Goal: Transaction & Acquisition: Purchase product/service

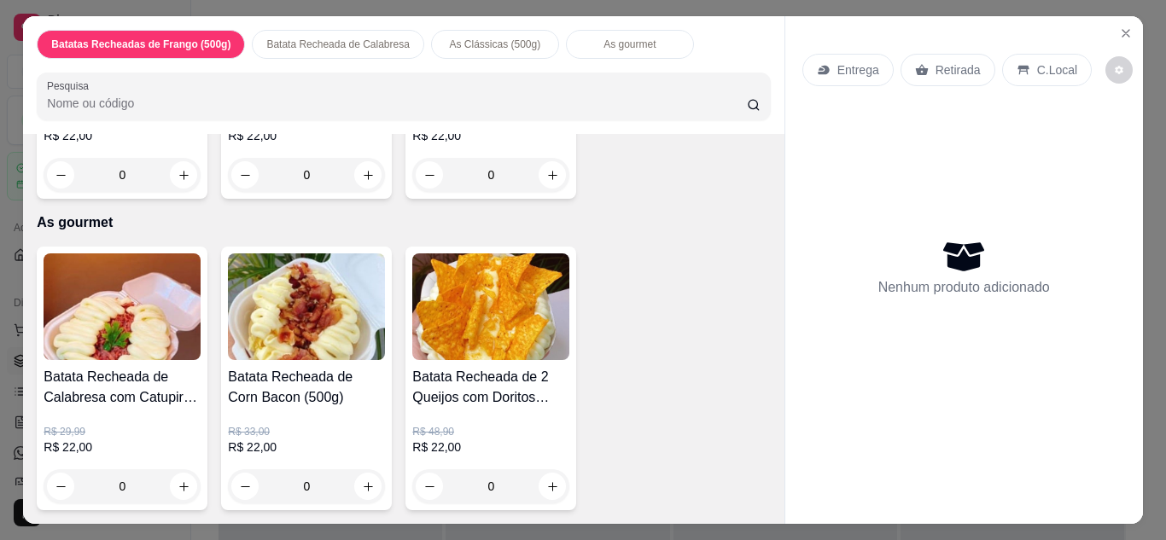
scroll to position [1458, 0]
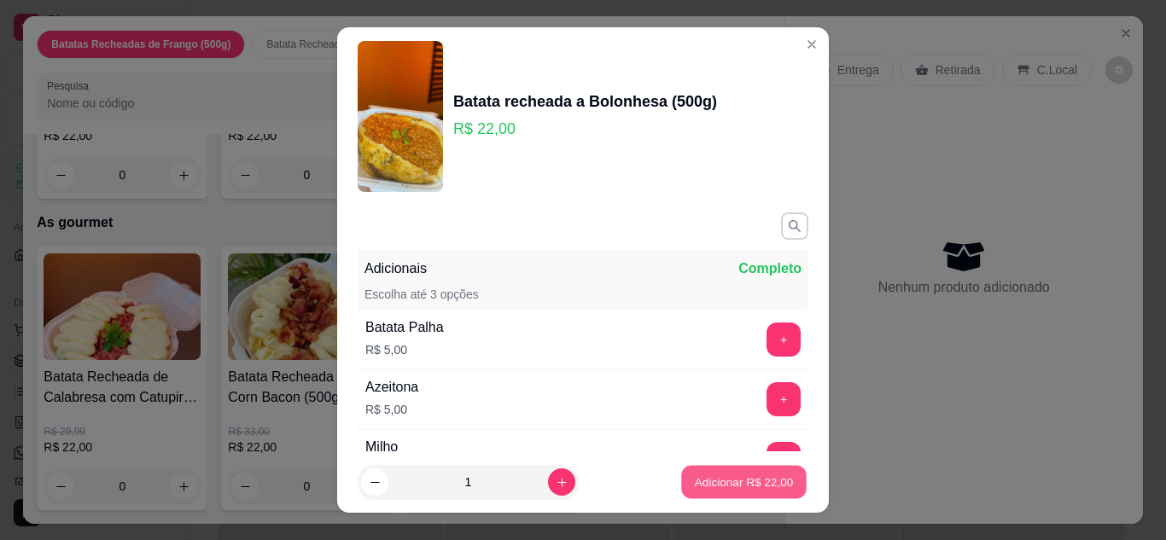
click at [740, 477] on p "Adicionar R$ 22,00" at bounding box center [744, 482] width 99 height 16
type input "1"
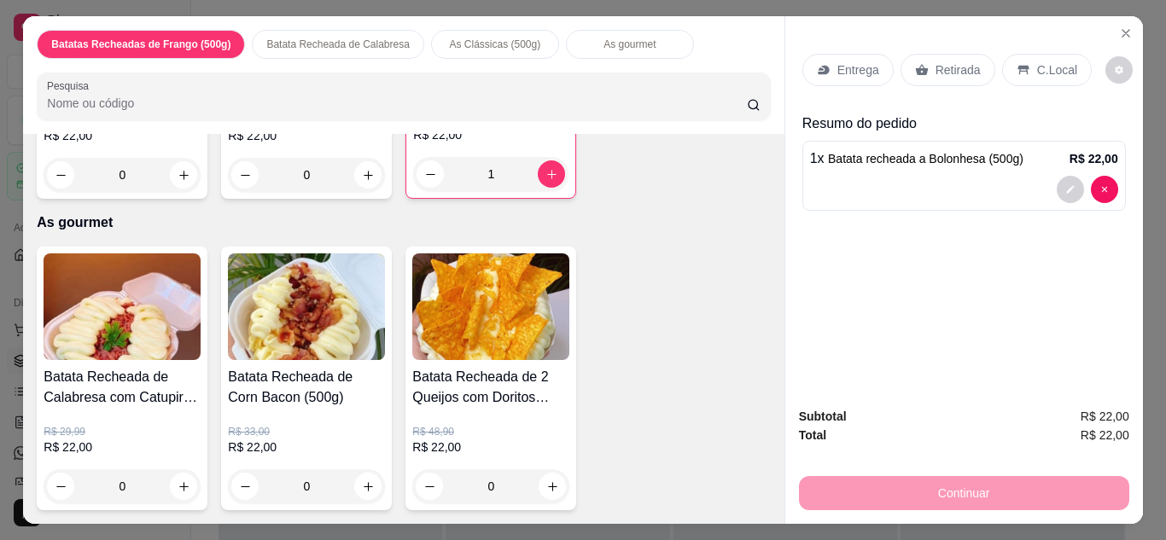
scroll to position [1766, 0]
click at [519, 375] on h4 "Batata Recheada de 2 Queijos com Doritos (500g)" at bounding box center [490, 387] width 157 height 41
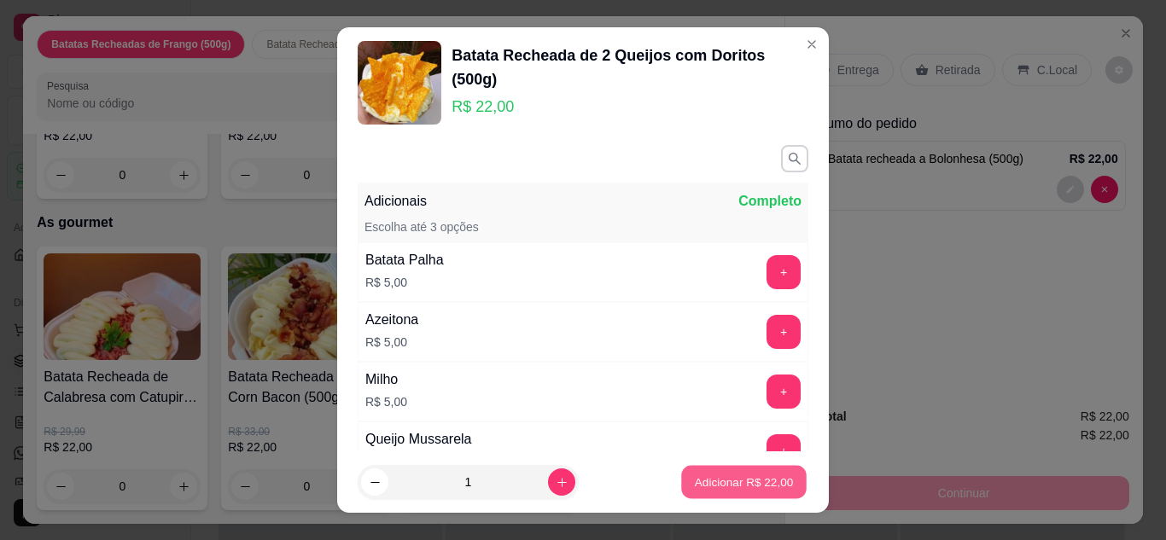
click at [729, 486] on p "Adicionar R$ 22,00" at bounding box center [744, 482] width 99 height 16
type input "1"
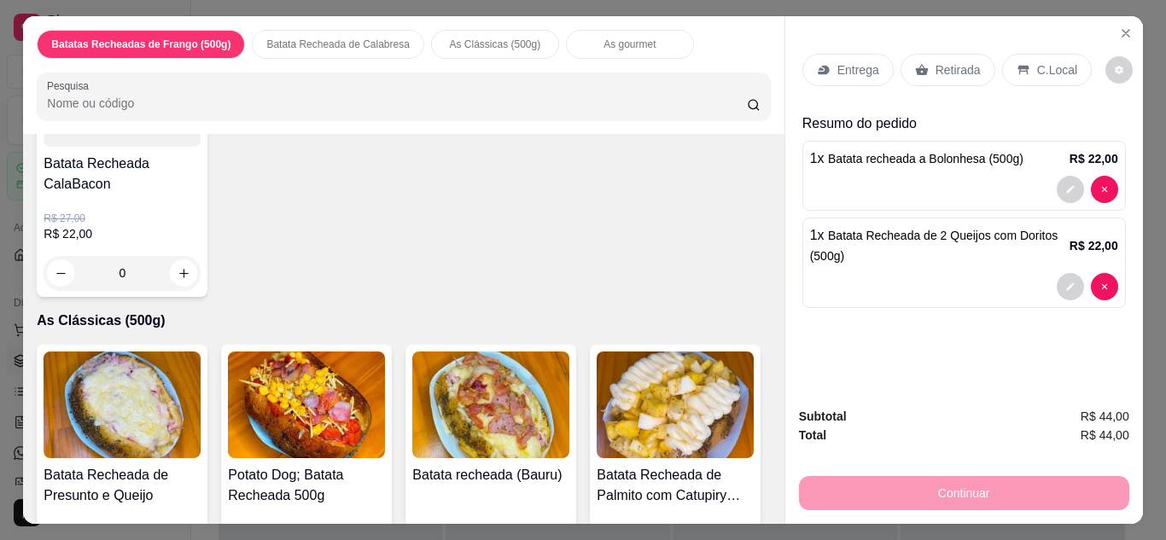
scroll to position [0, 0]
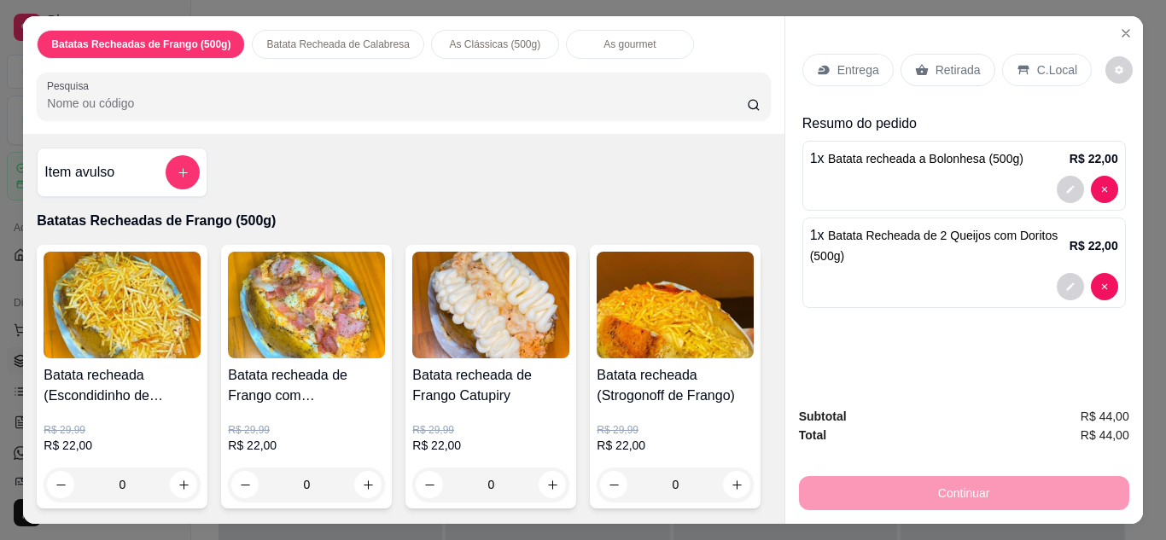
click at [820, 78] on div "Entrega" at bounding box center [847, 70] width 91 height 32
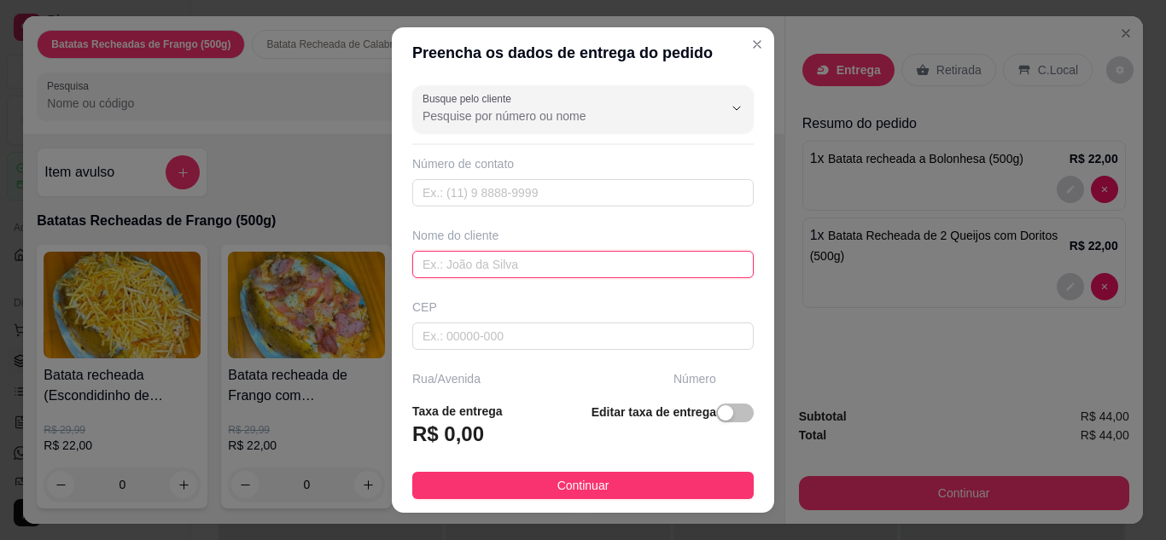
click at [497, 257] on input "text" at bounding box center [582, 264] width 341 height 27
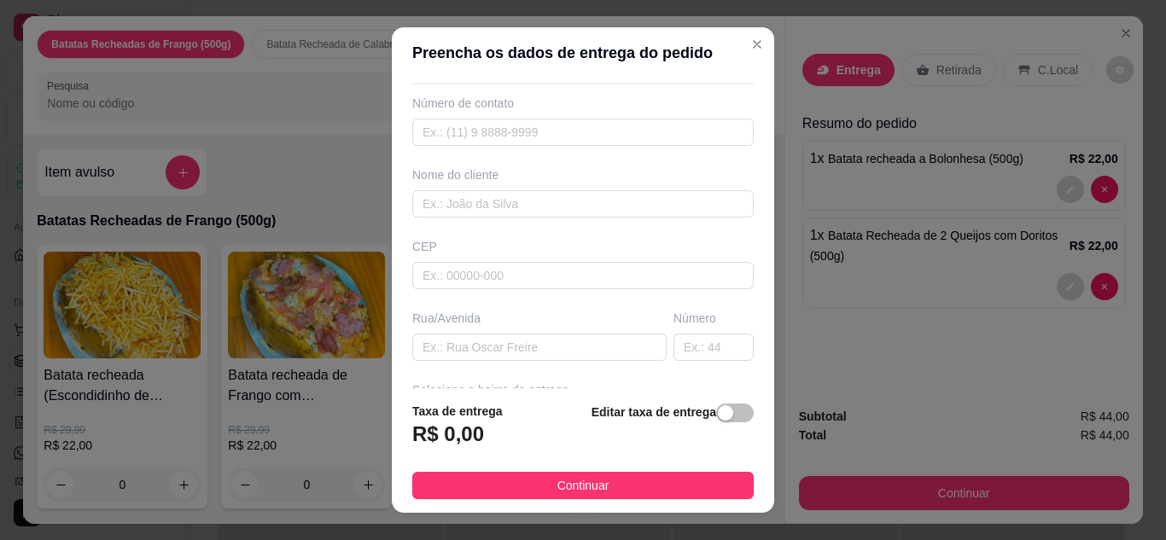
scroll to position [61, 0]
click at [561, 207] on input "text" at bounding box center [582, 202] width 341 height 27
click at [561, 205] on input "text" at bounding box center [582, 202] width 341 height 27
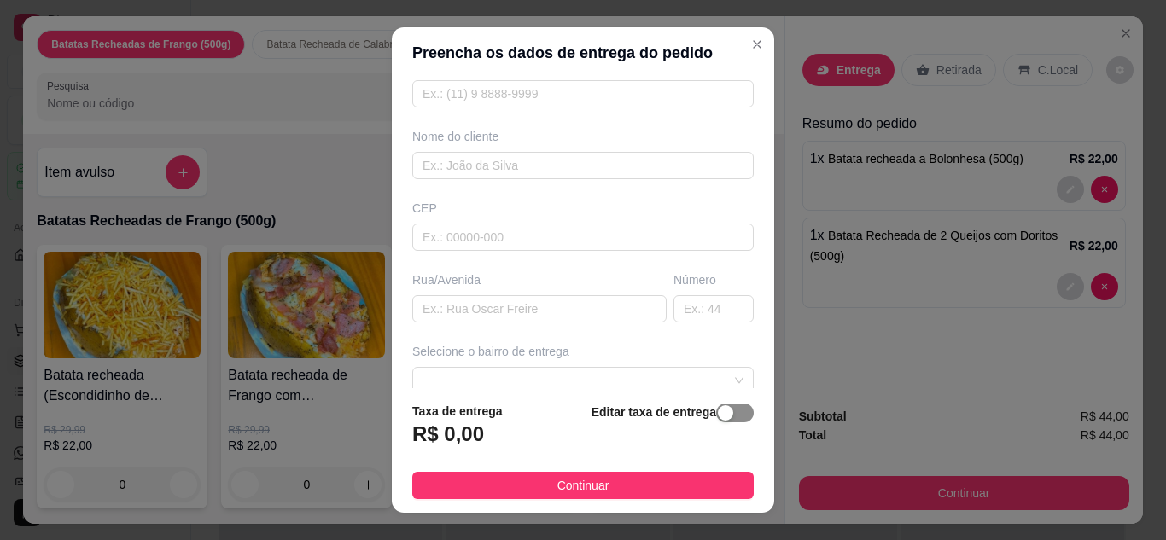
click at [716, 411] on button "button" at bounding box center [735, 413] width 38 height 19
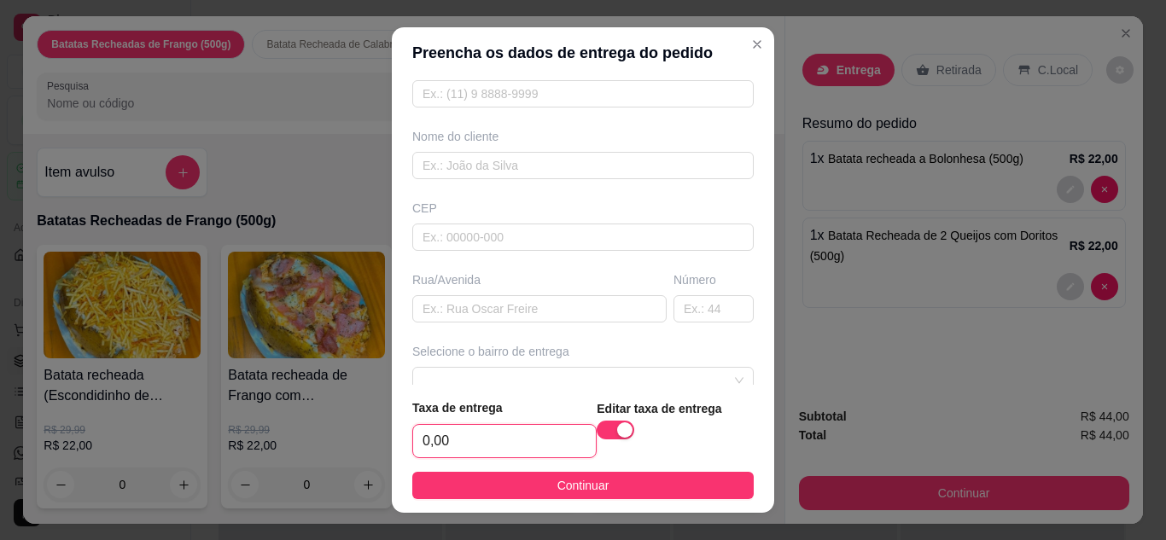
click at [461, 451] on input "0,00" at bounding box center [504, 441] width 183 height 32
type input "10,00"
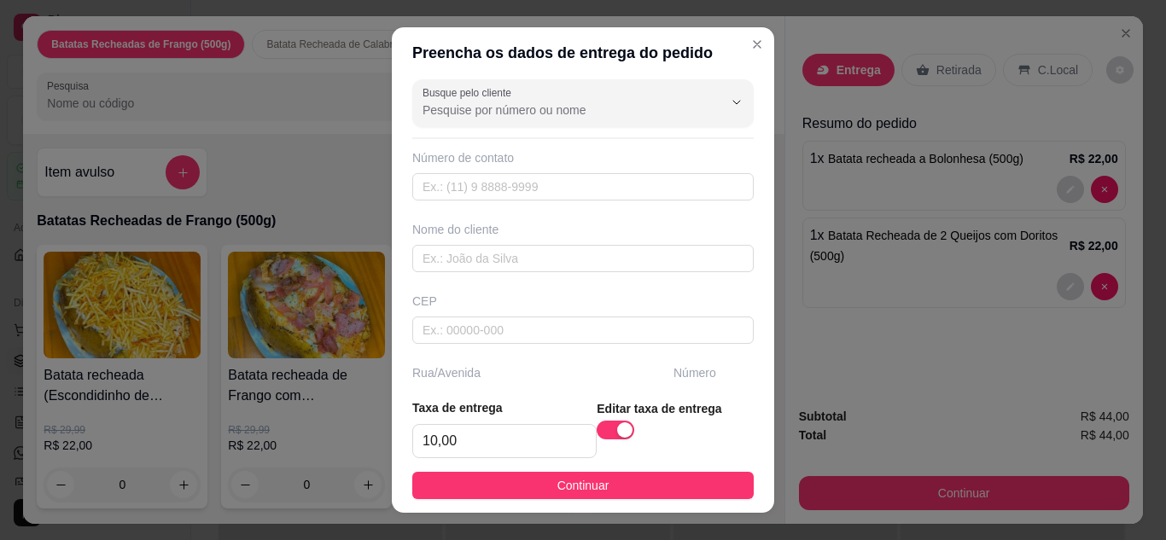
scroll to position [134, 0]
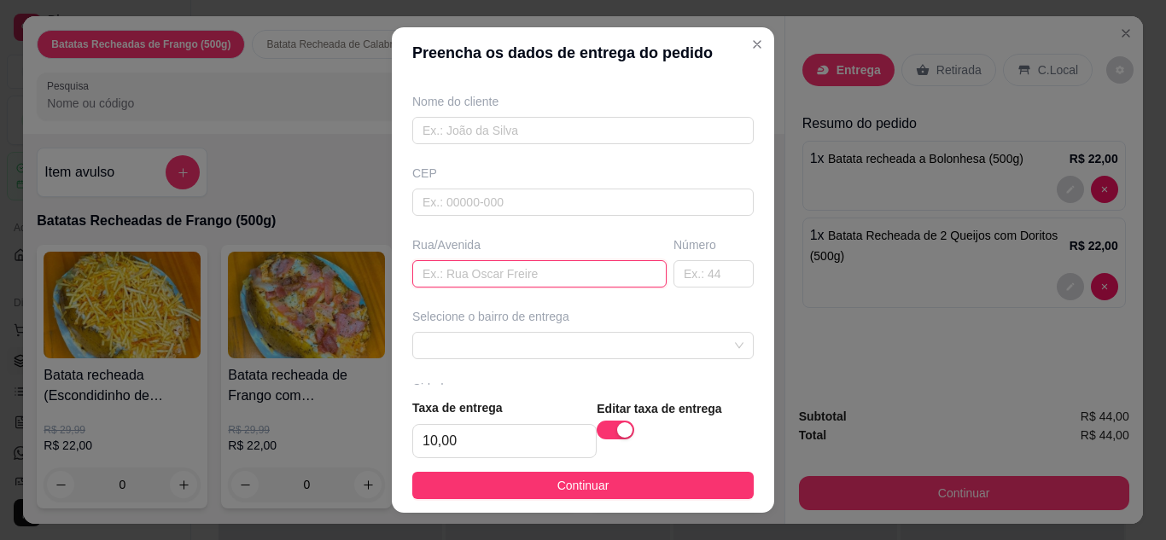
click at [488, 266] on input "text" at bounding box center [539, 273] width 254 height 27
click at [488, 275] on input "text" at bounding box center [539, 273] width 254 height 27
type input "travessa guaporé"
click at [673, 272] on input "text" at bounding box center [713, 273] width 80 height 27
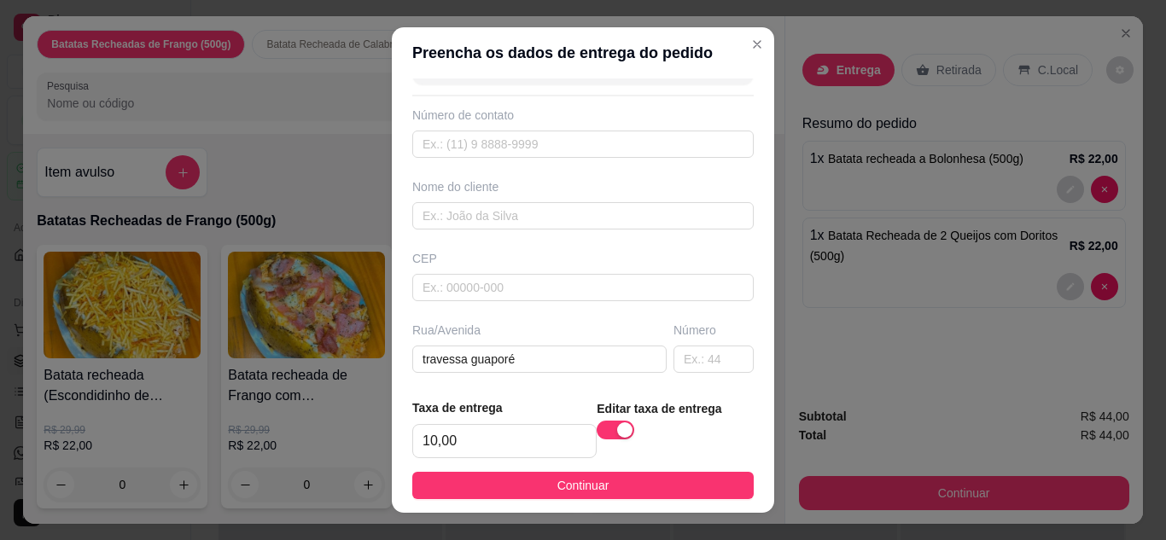
scroll to position [28, 0]
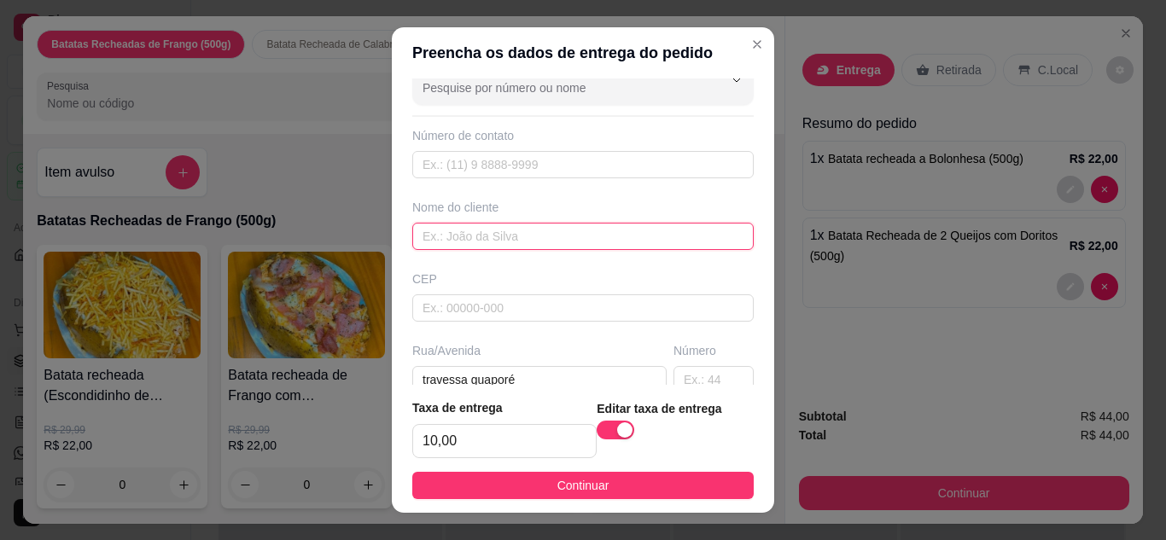
click at [521, 248] on input "text" at bounding box center [582, 236] width 341 height 27
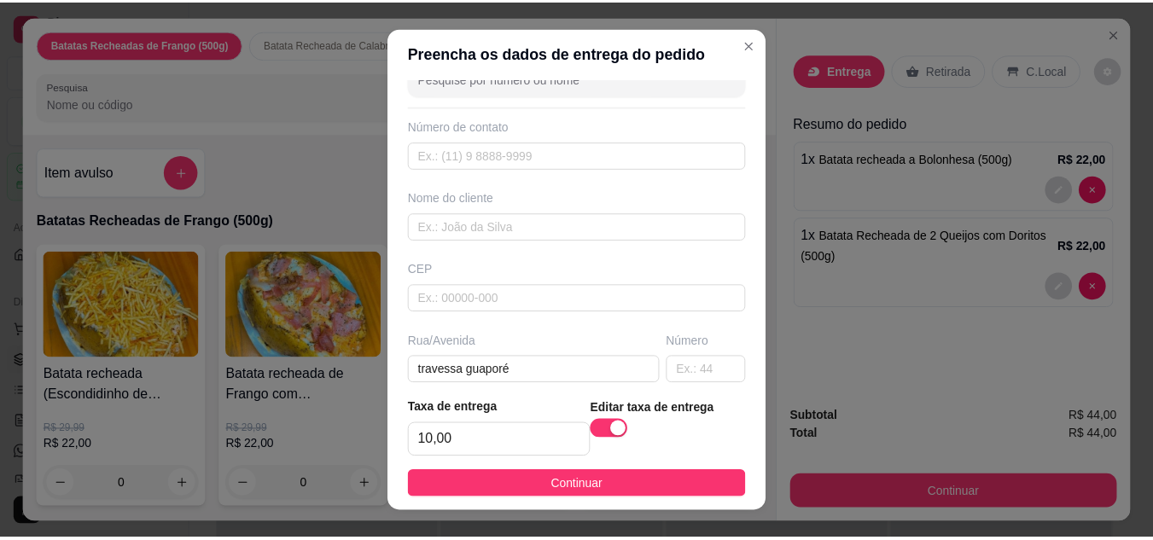
scroll to position [41, 0]
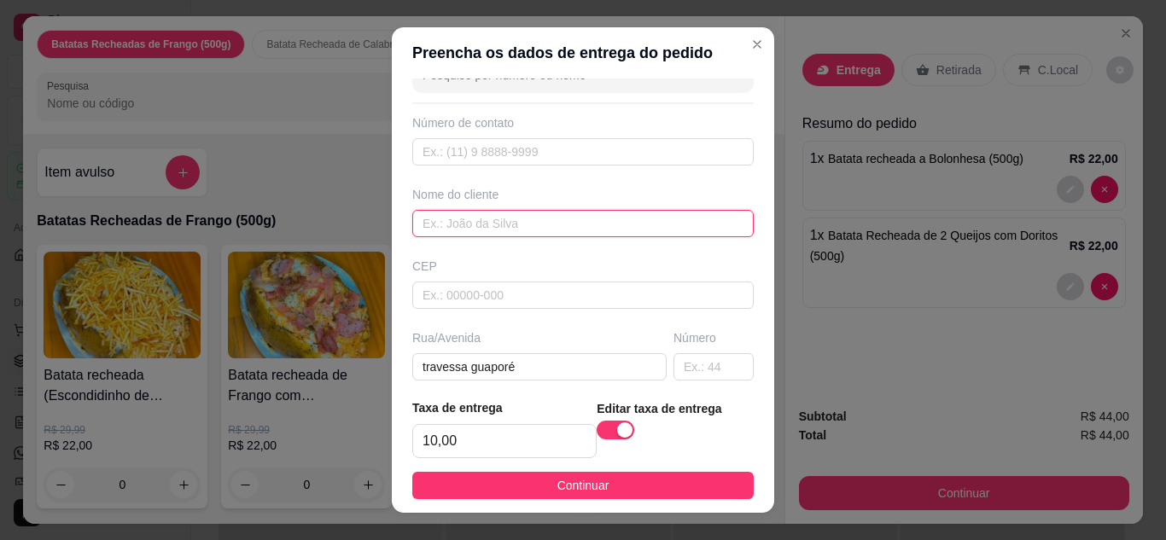
click at [573, 218] on input "text" at bounding box center [582, 223] width 341 height 27
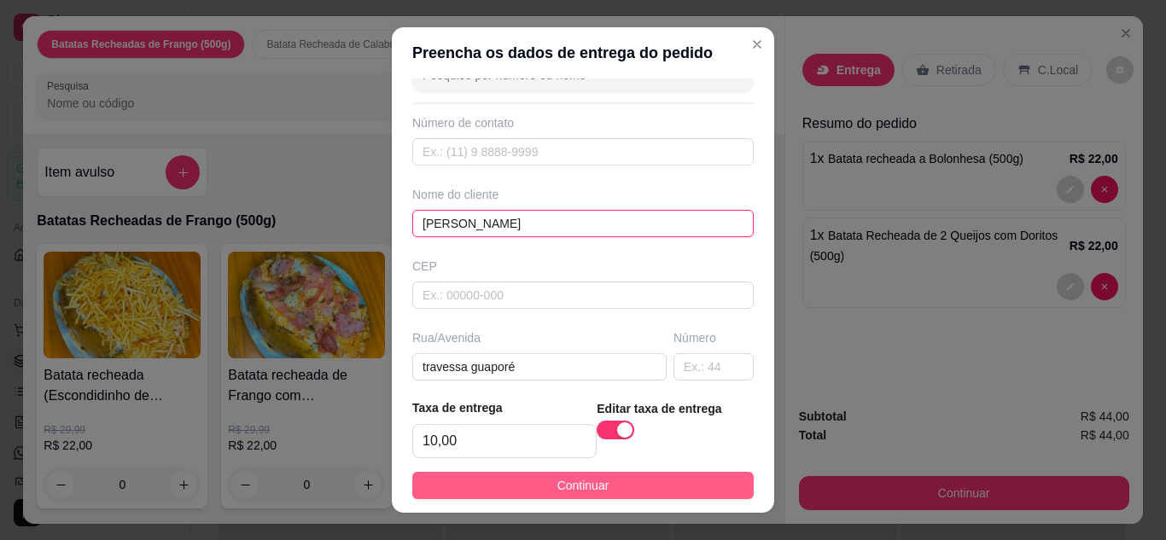
type input "[PERSON_NAME]"
click at [585, 488] on span "Continuar" at bounding box center [583, 485] width 52 height 19
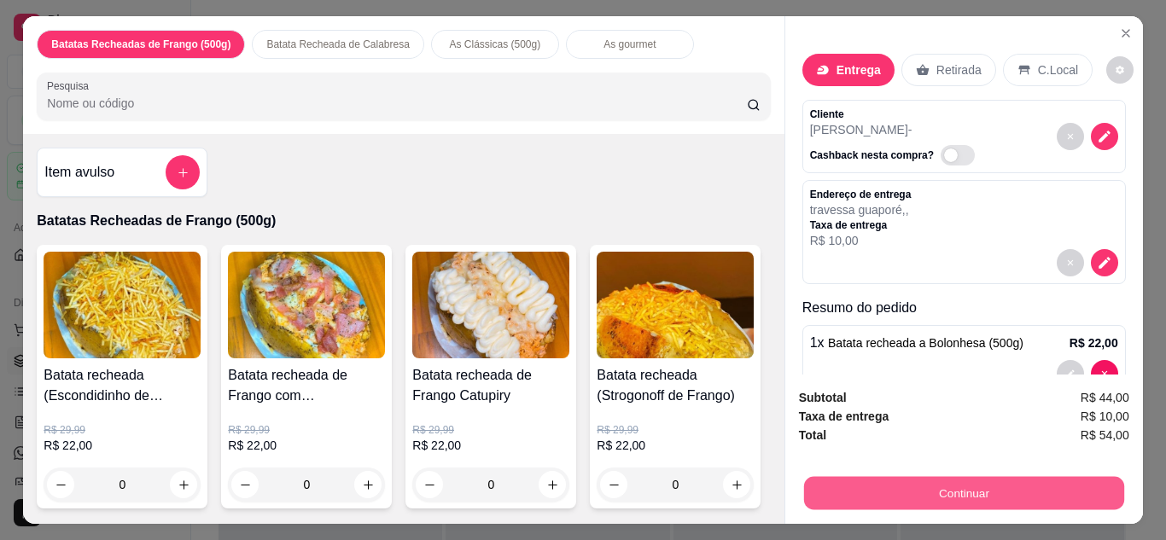
click at [888, 478] on button "Continuar" at bounding box center [963, 493] width 320 height 33
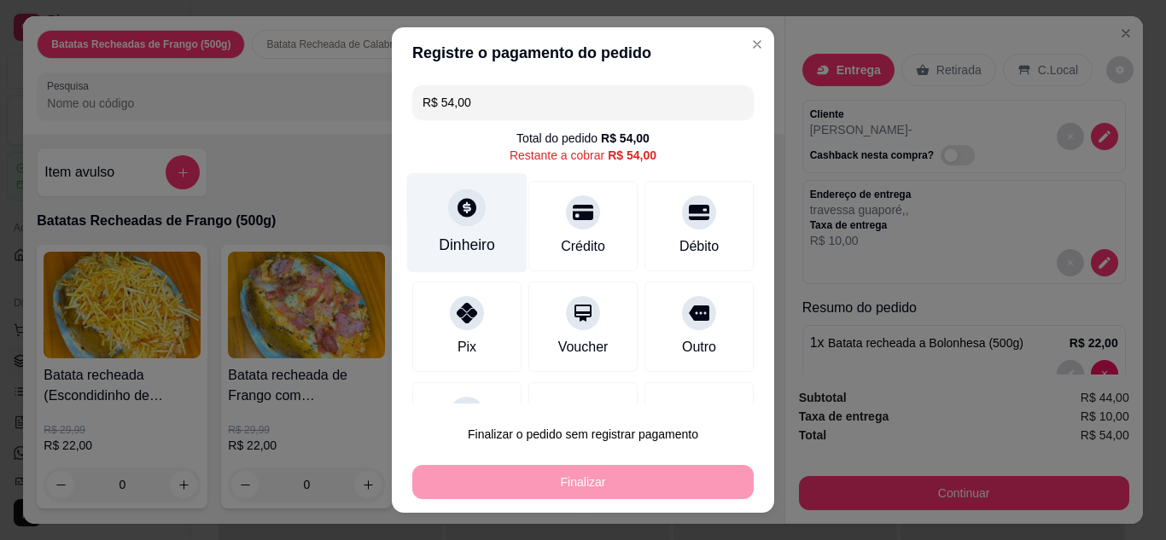
click at [451, 250] on div "Dinheiro" at bounding box center [467, 245] width 56 height 22
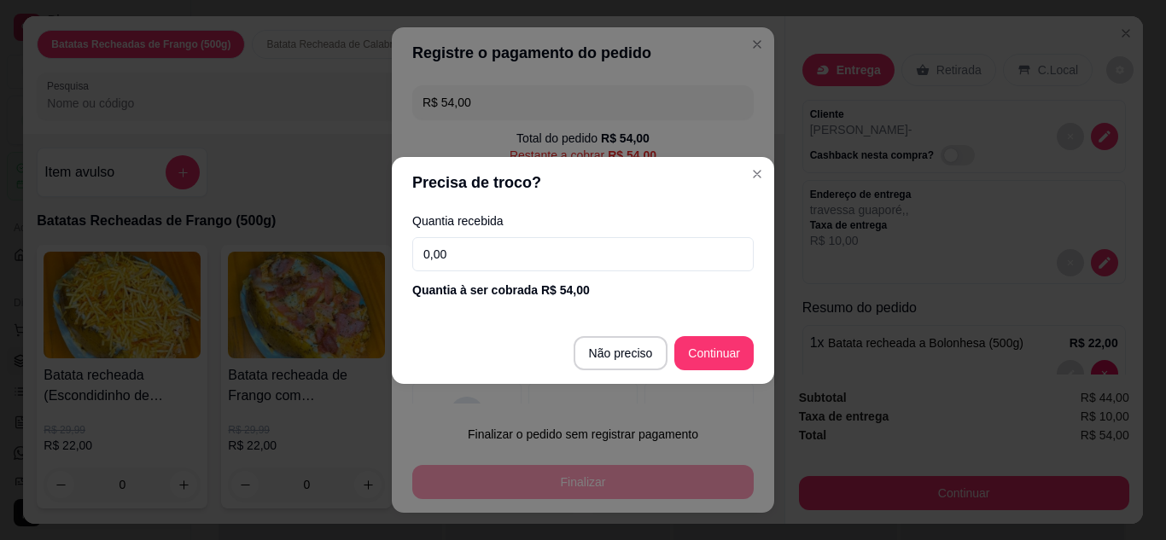
click at [570, 255] on input "0,00" at bounding box center [582, 254] width 341 height 34
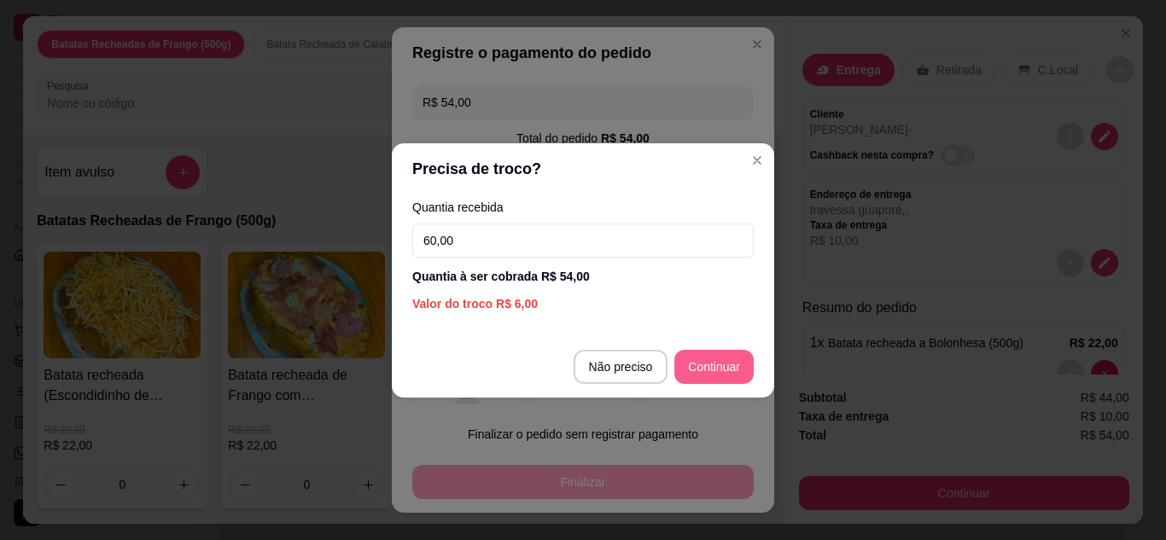
type input "60,00"
type input "R$ 0,00"
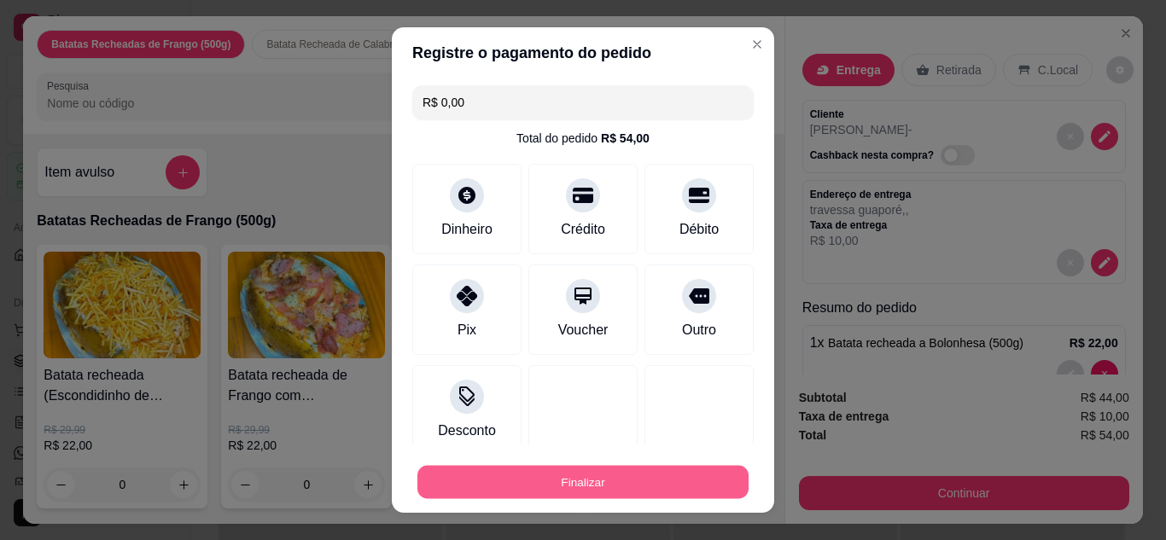
click at [564, 479] on button "Finalizar" at bounding box center [582, 482] width 331 height 33
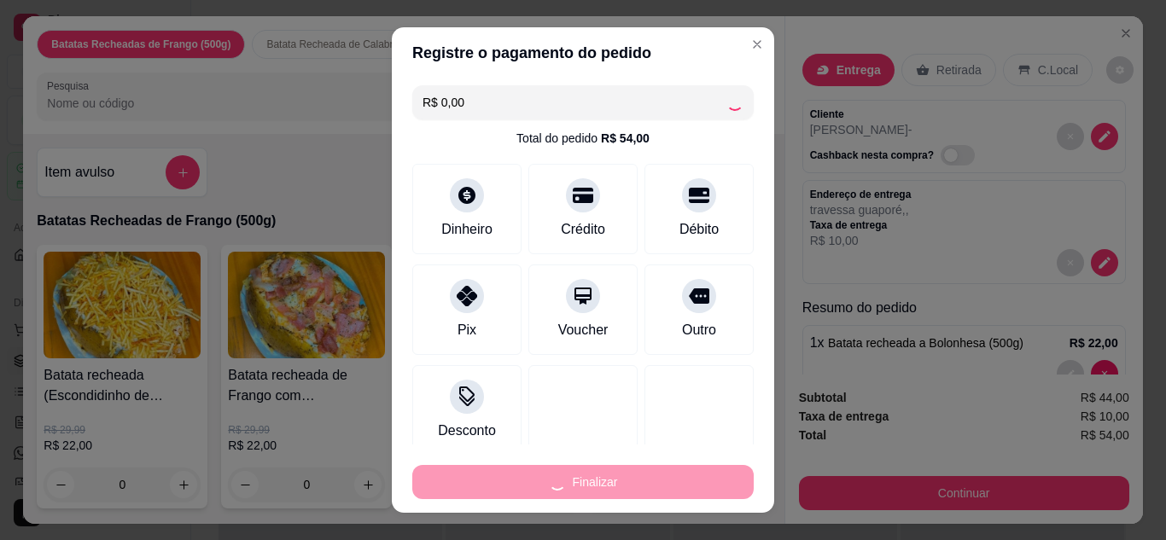
type input "0"
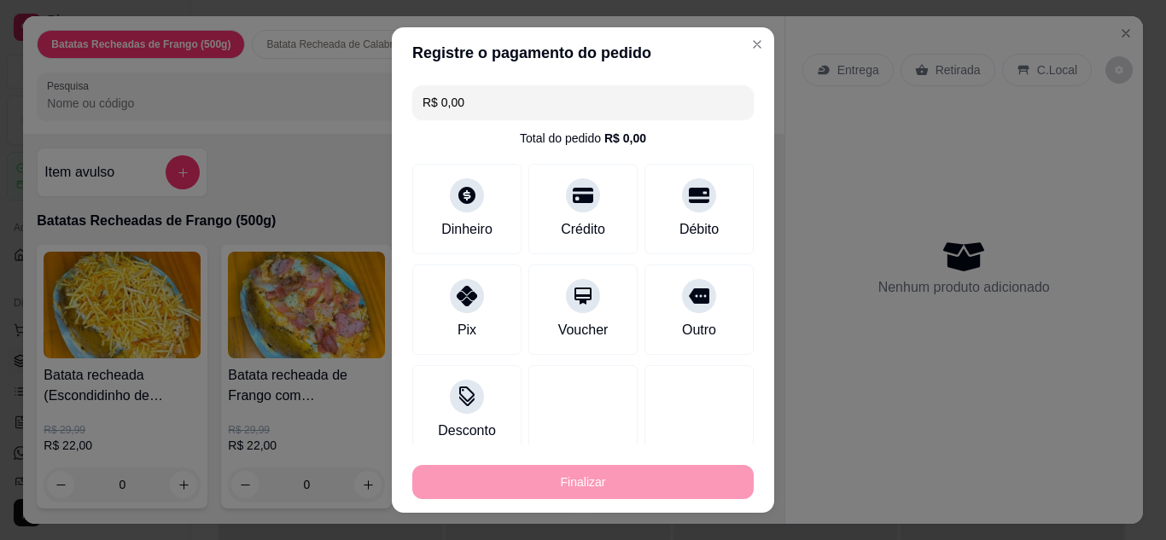
type input "-R$ 54,00"
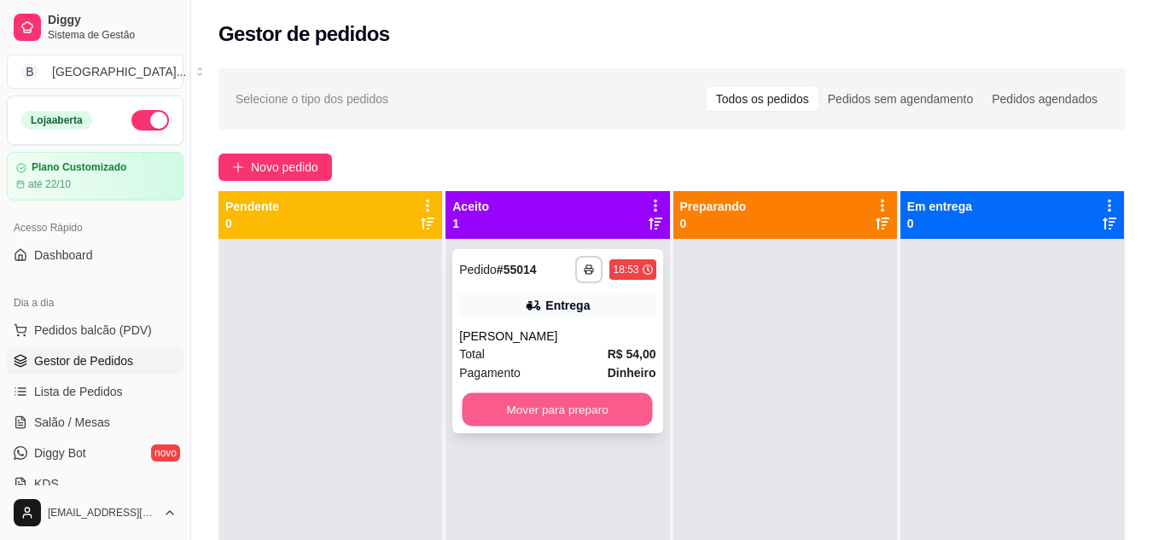
click at [550, 410] on button "Mover para preparo" at bounding box center [557, 409] width 190 height 33
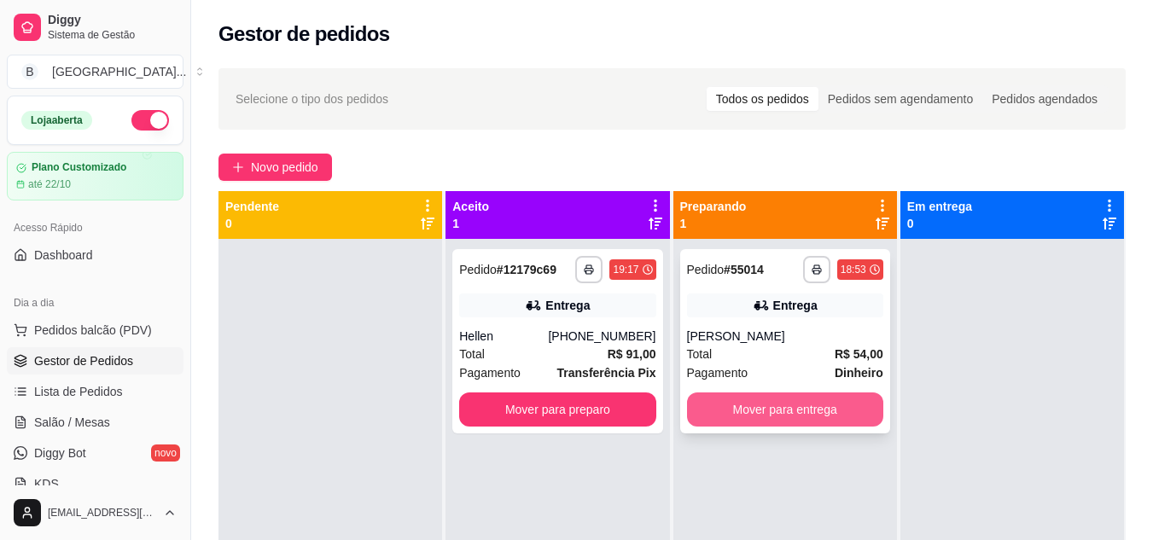
click at [732, 404] on button "Mover para entrega" at bounding box center [785, 410] width 196 height 34
